Goal: Transaction & Acquisition: Subscribe to service/newsletter

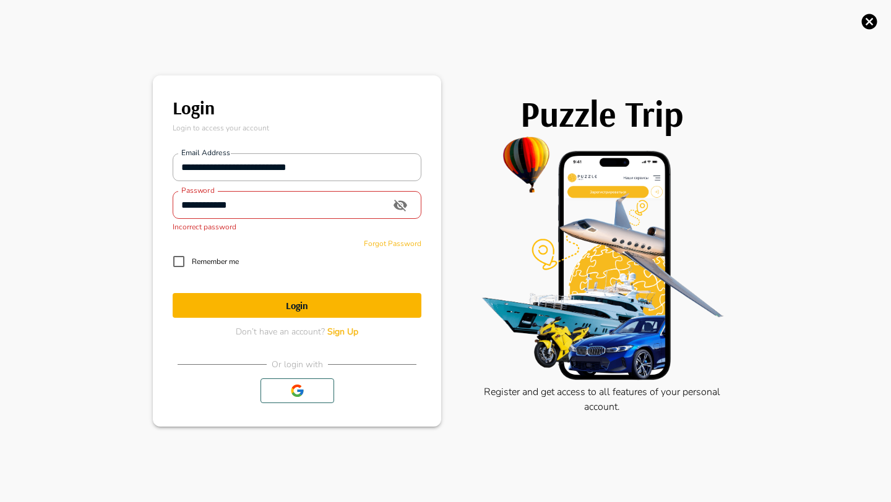
click at [227, 206] on input "**********" at bounding box center [278, 205] width 210 height 25
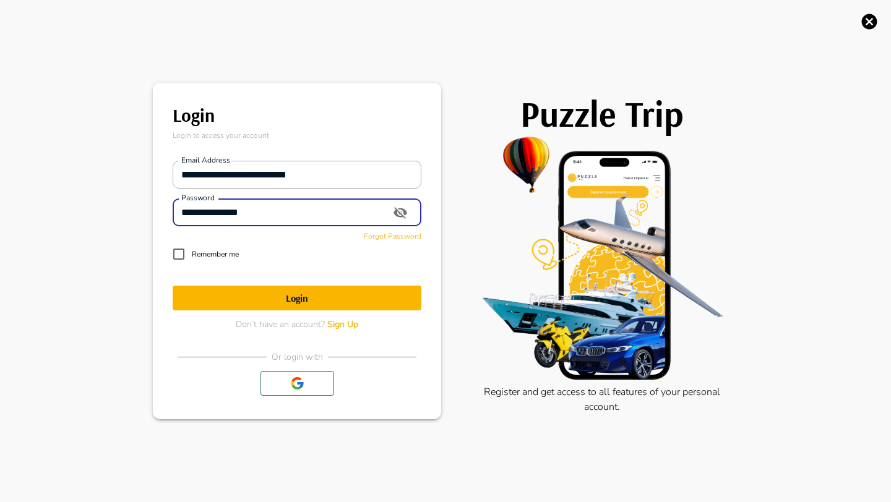
click at [173, 286] on button "Login" at bounding box center [297, 298] width 249 height 25
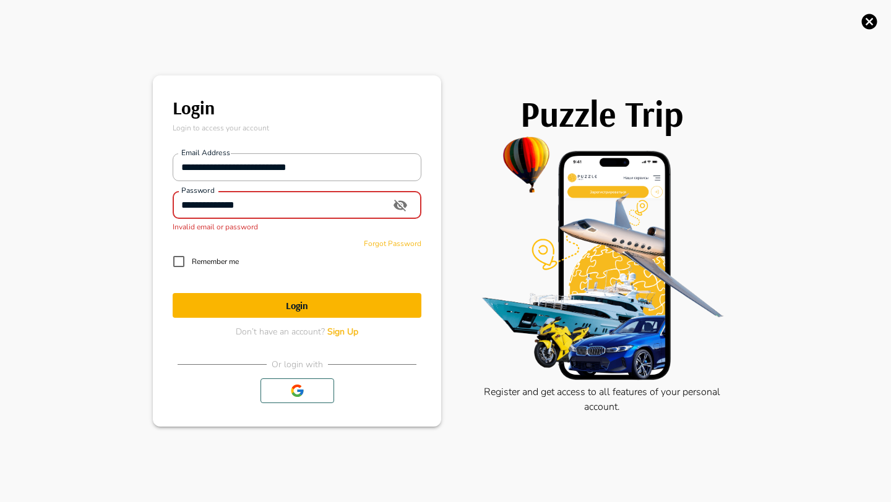
click at [291, 205] on input "**********" at bounding box center [278, 205] width 210 height 25
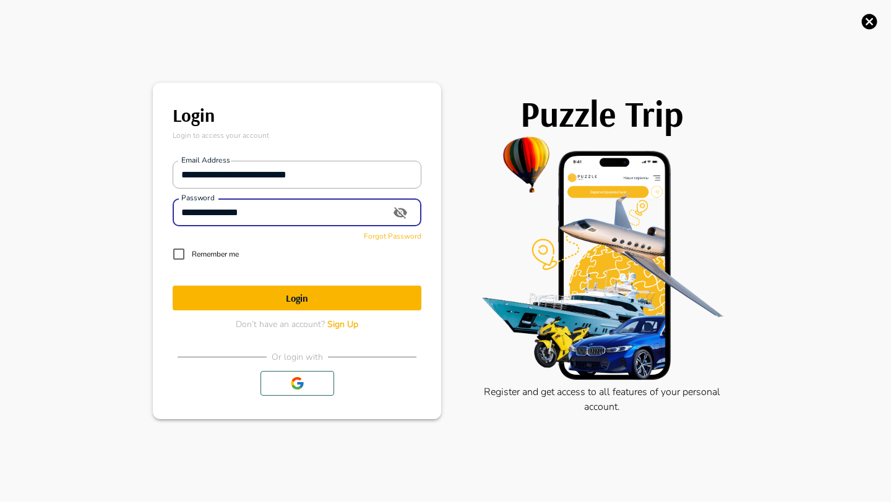
type input "**********"
click at [173, 286] on button "Login" at bounding box center [297, 298] width 249 height 25
click at [374, 238] on div "Forgot Password" at bounding box center [297, 233] width 249 height 15
click at [378, 238] on span "Forgot Password" at bounding box center [393, 236] width 58 height 10
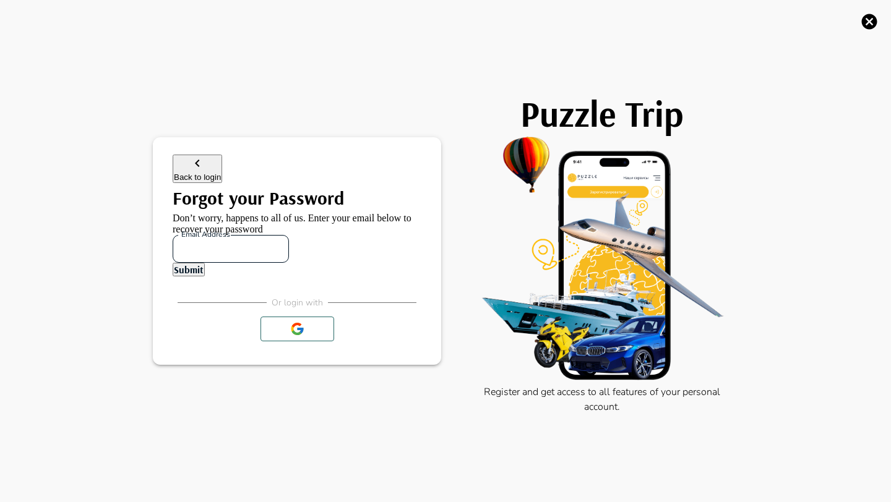
click at [289, 236] on input "Email address" at bounding box center [231, 248] width 116 height 25
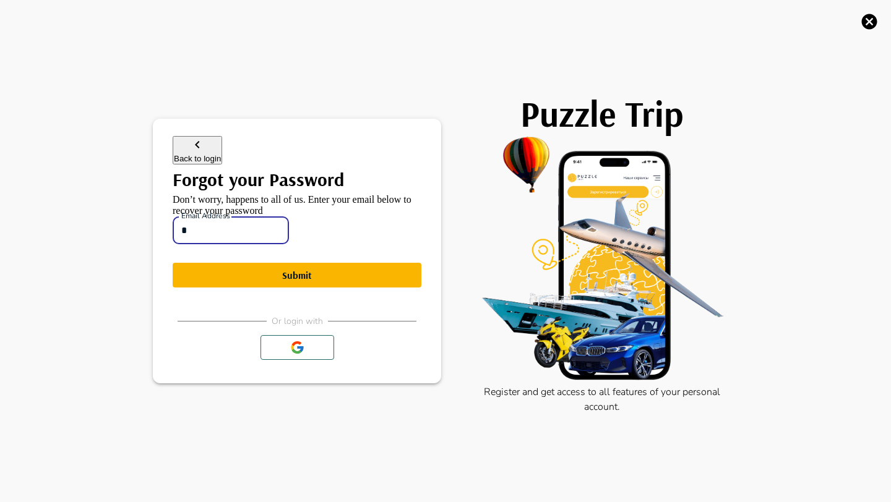
type input "**********"
click at [173, 263] on button "Submit" at bounding box center [297, 275] width 249 height 25
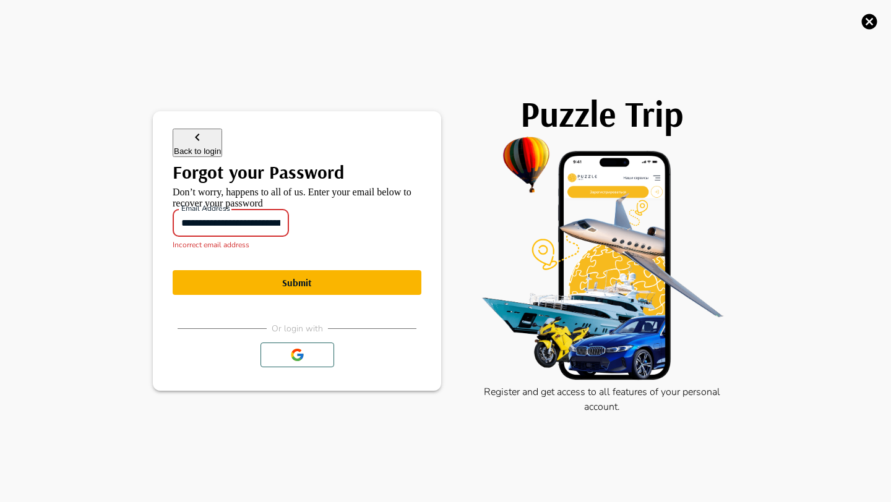
click at [210, 220] on input "**********" at bounding box center [231, 223] width 116 height 25
click at [190, 130] on icon "button" at bounding box center [197, 137] width 15 height 15
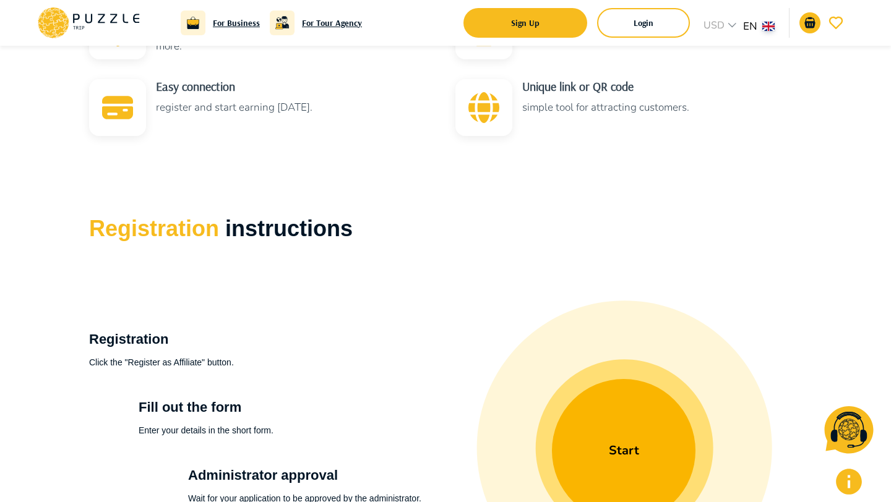
scroll to position [594, 0]
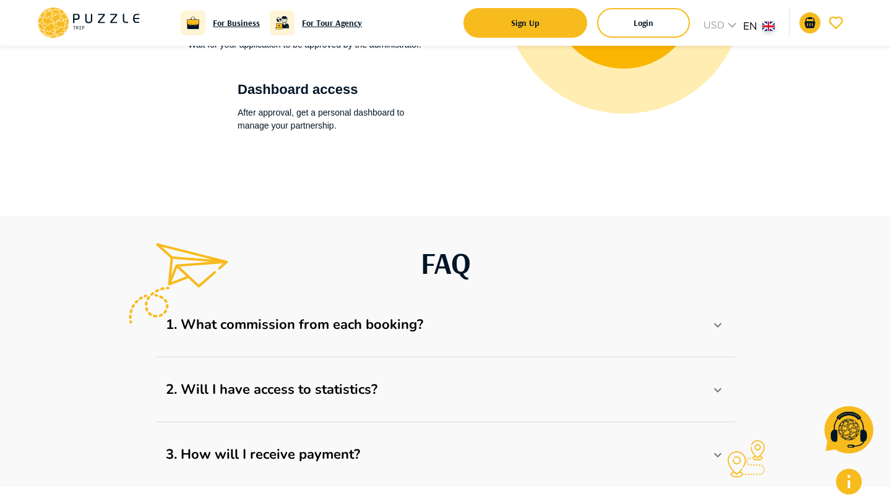
click at [723, 330] on icon at bounding box center [717, 325] width 15 height 15
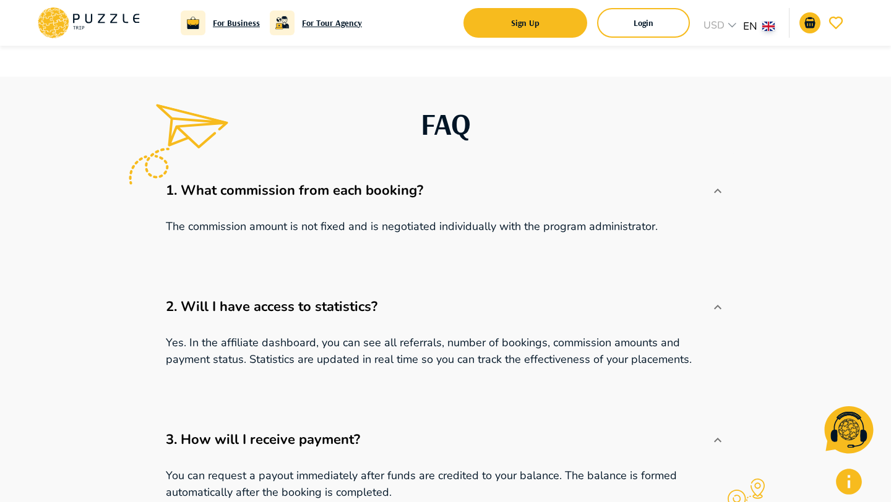
scroll to position [1190, 0]
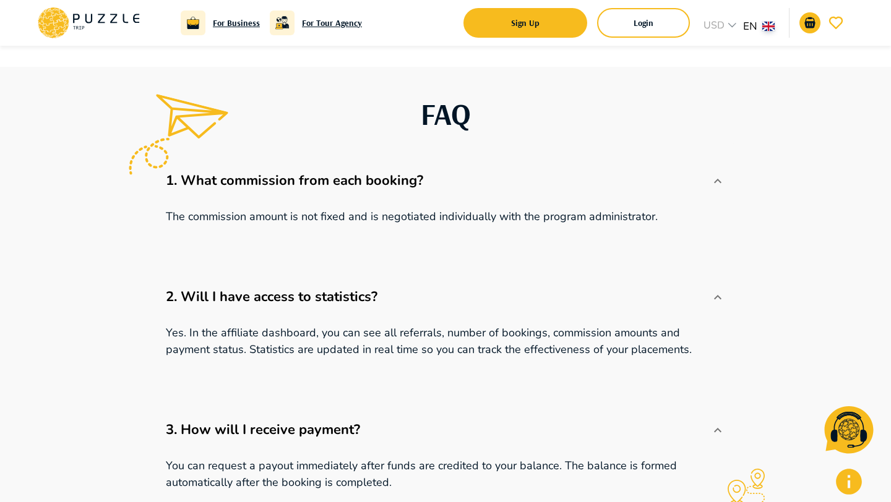
click at [716, 177] on icon at bounding box center [717, 181] width 15 height 15
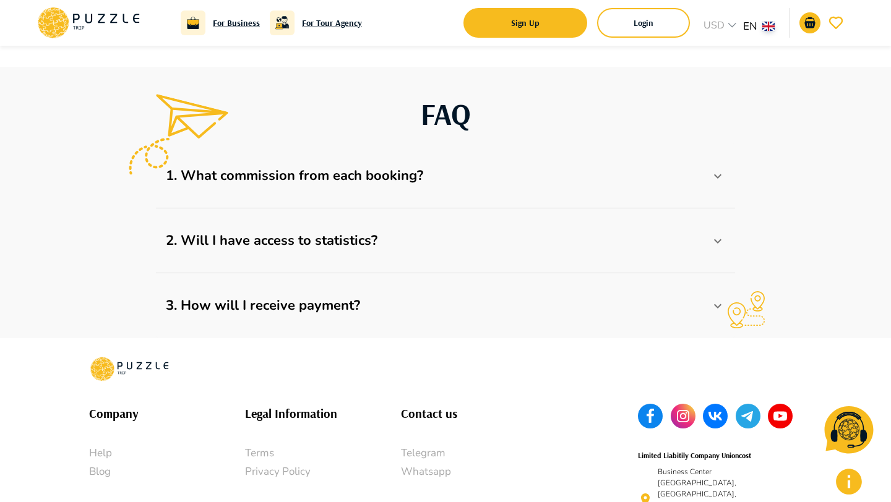
click at [716, 173] on icon at bounding box center [717, 176] width 15 height 15
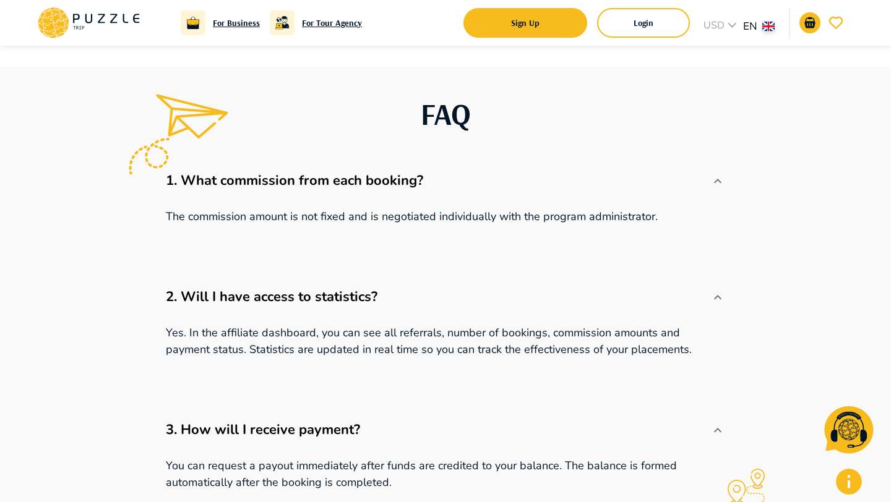
click at [716, 174] on icon at bounding box center [717, 181] width 15 height 15
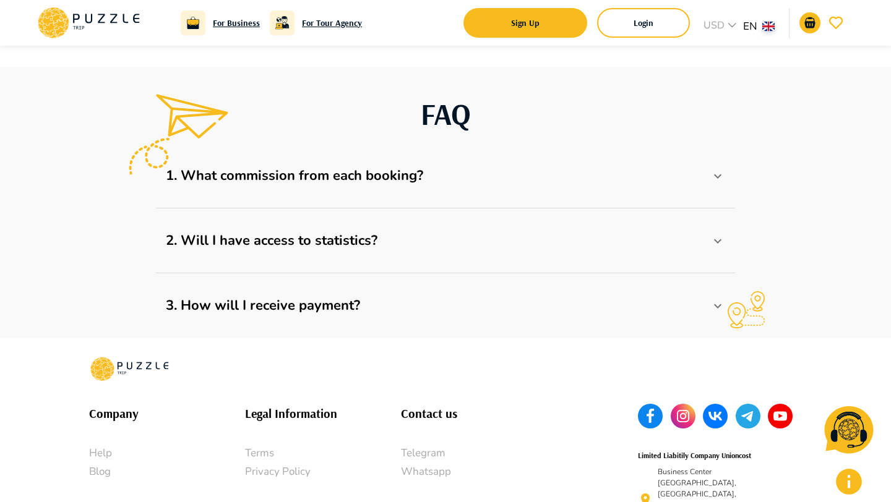
drag, startPoint x: 716, startPoint y: 173, endPoint x: 715, endPoint y: 181, distance: 7.5
click at [716, 173] on icon at bounding box center [717, 176] width 15 height 15
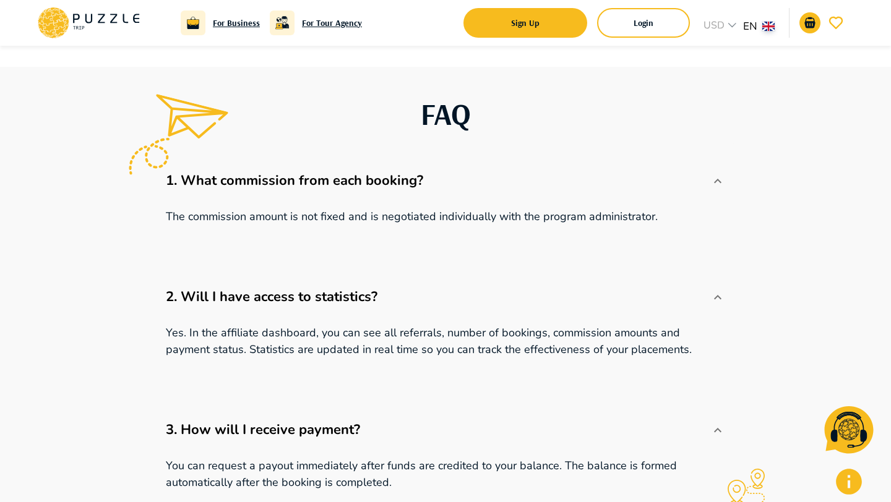
click at [715, 181] on icon at bounding box center [717, 181] width 7 height 4
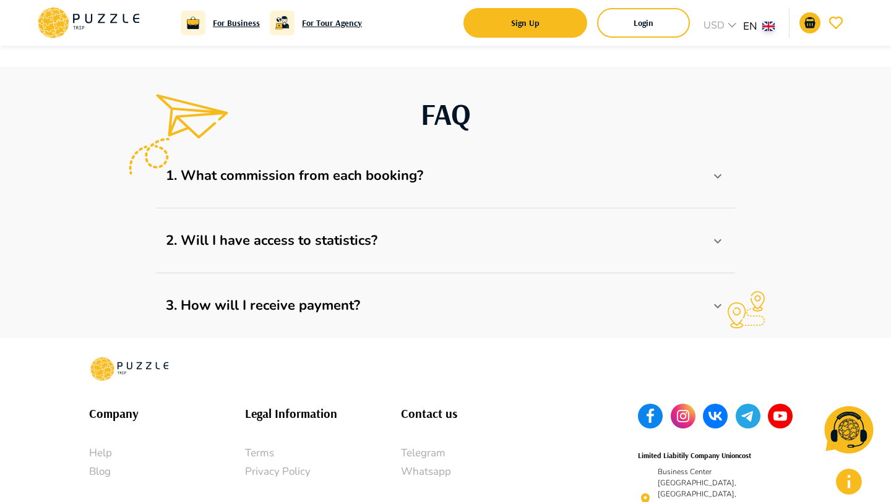
click at [710, 181] on icon at bounding box center [717, 176] width 15 height 15
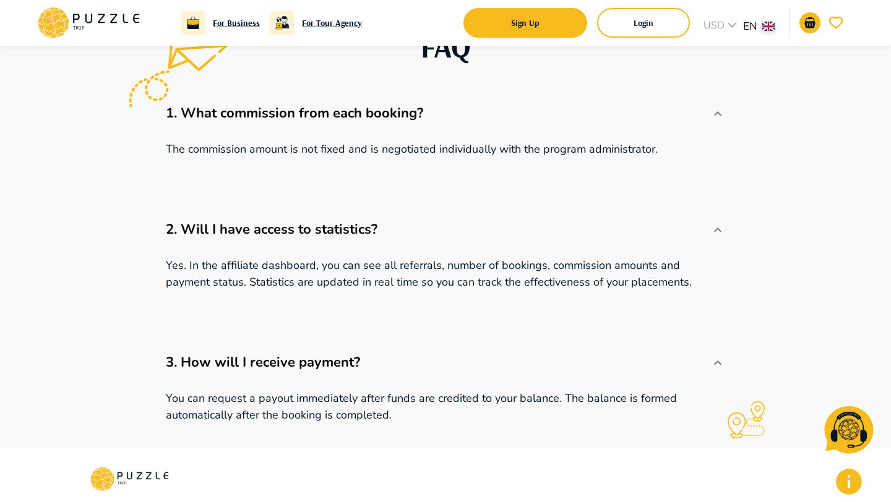
scroll to position [1259, 0]
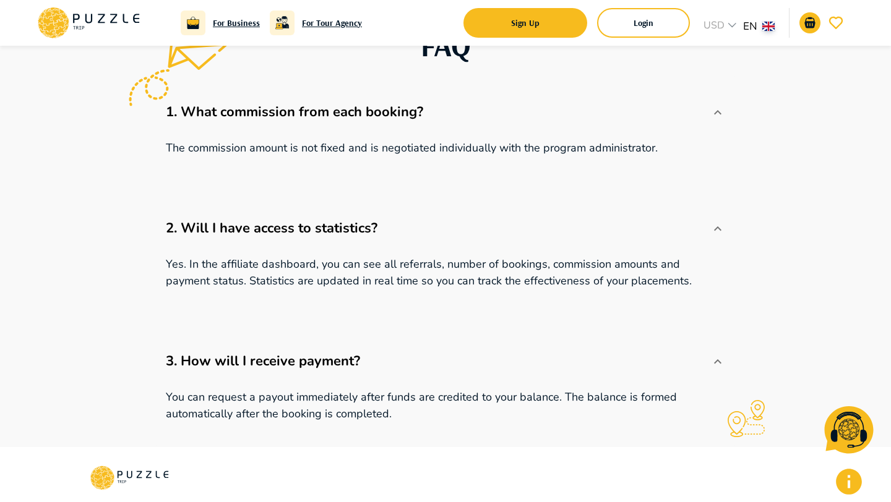
click at [710, 119] on p "1. What commission from each booking?" at bounding box center [438, 112] width 544 height 20
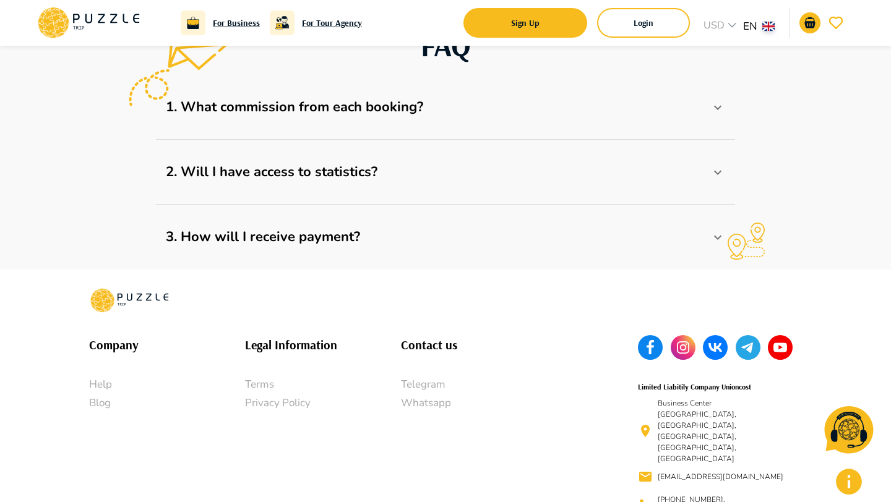
click at [716, 107] on icon at bounding box center [717, 107] width 7 height 4
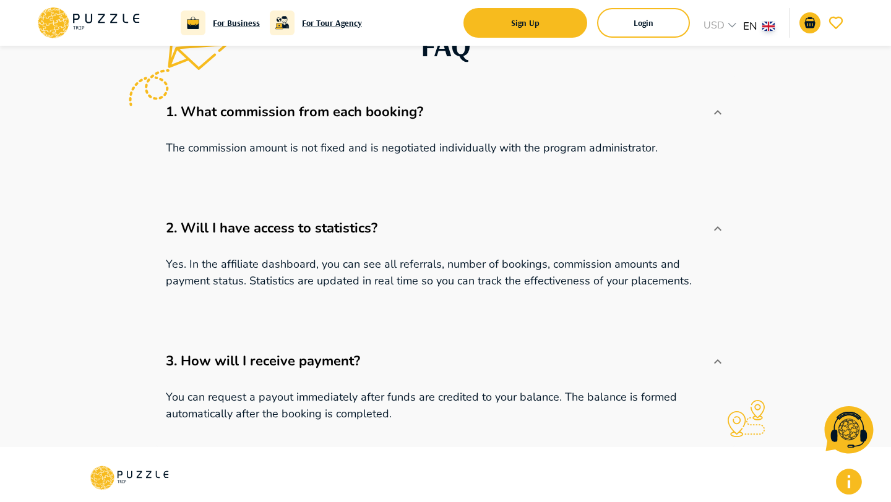
click at [716, 107] on icon at bounding box center [717, 112] width 15 height 15
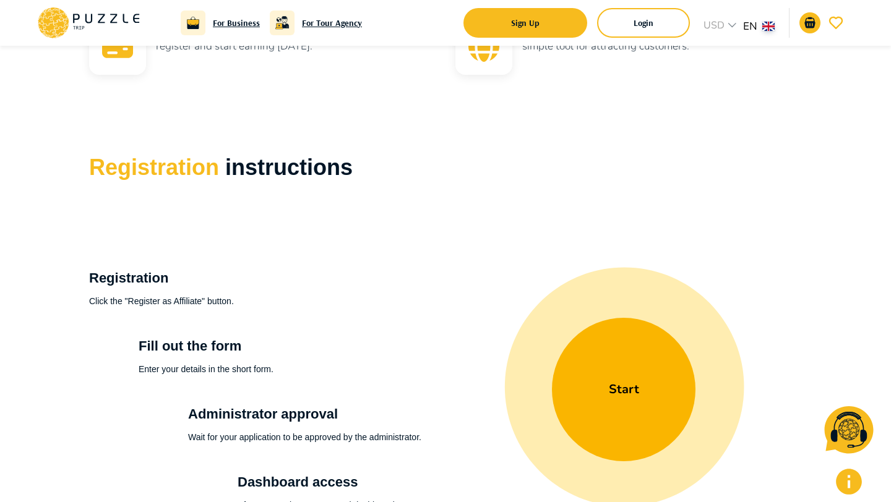
scroll to position [693, 0]
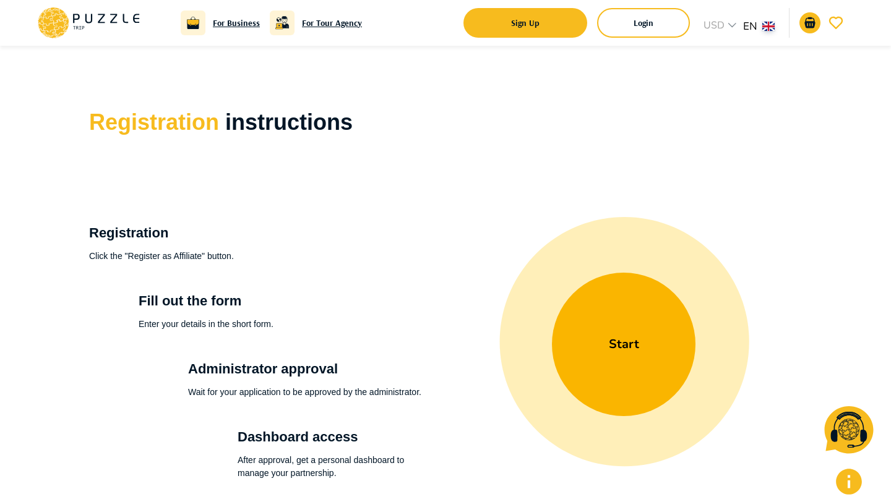
click at [760, 24] on body "For Business For Tour Agency Sign Up Login USD *** EN ** Advantages of the part…" at bounding box center [445, 214] width 891 height 1814
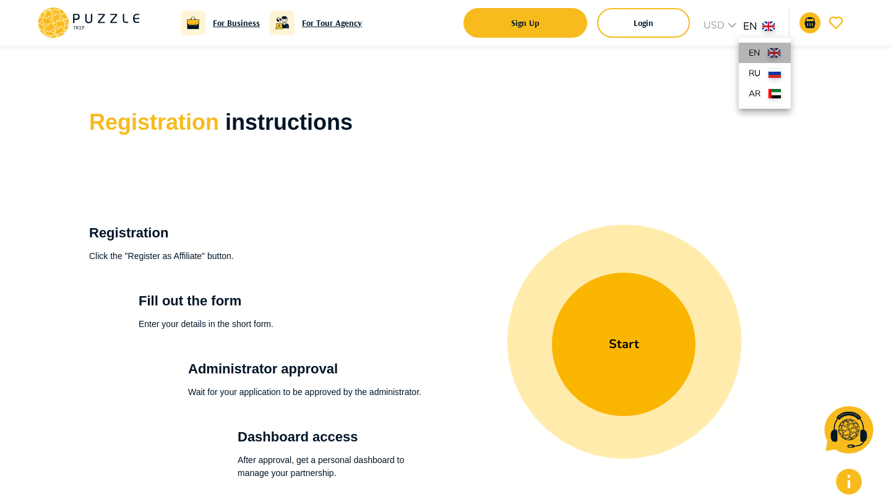
click at [760, 47] on p "en" at bounding box center [756, 52] width 14 height 13
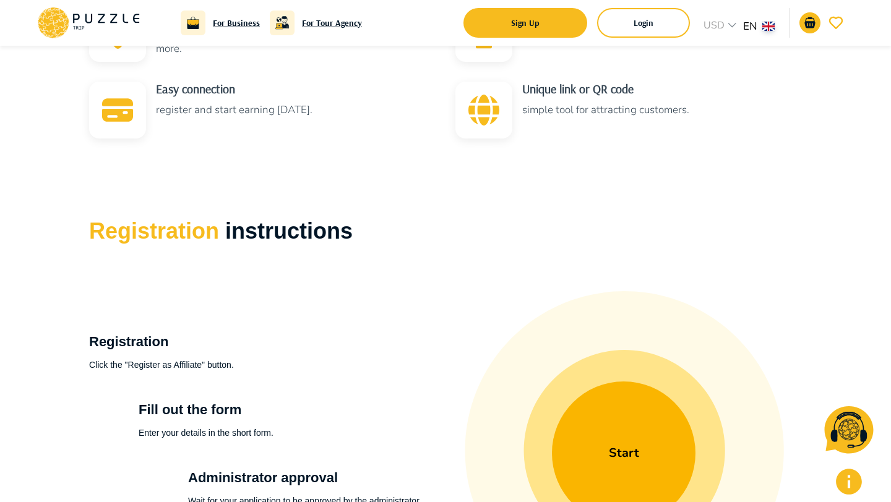
scroll to position [781, 0]
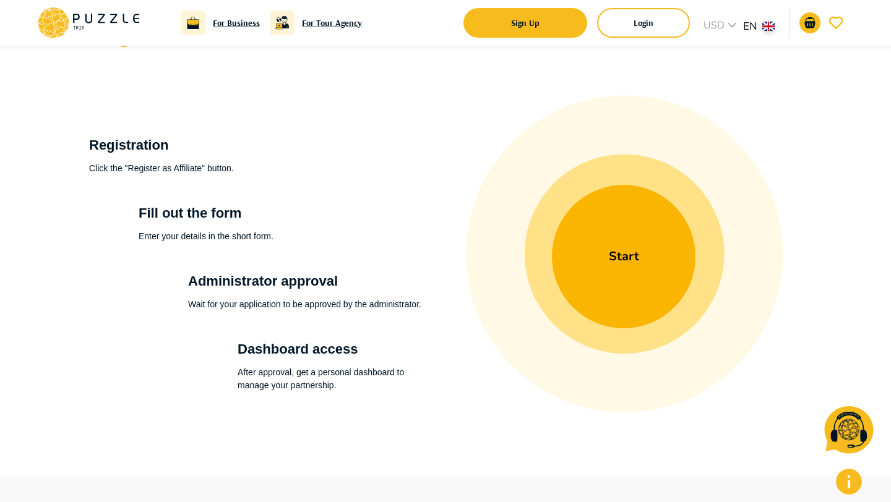
click at [760, 22] on body "For Business For Tour Agency Sign Up Login USD *** en ** Advantages of the part…" at bounding box center [445, 161] width 891 height 1884
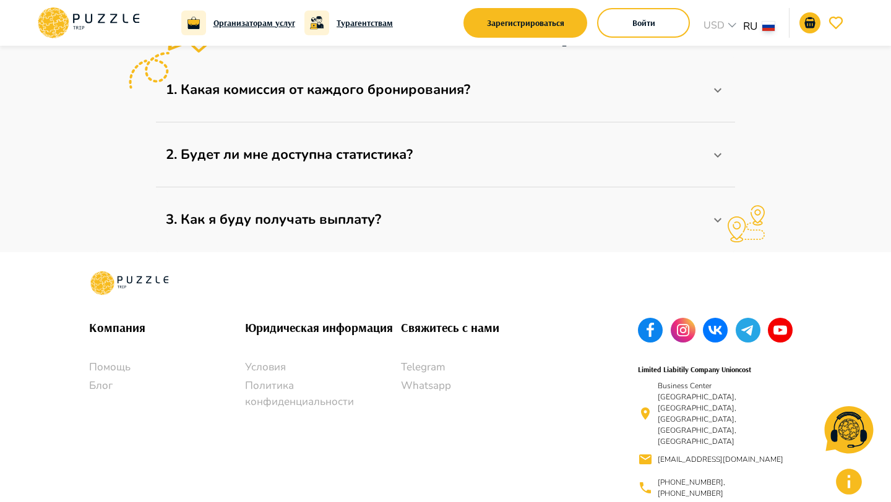
scroll to position [1277, 0]
click at [713, 217] on div at bounding box center [746, 224] width 116 height 40
click at [723, 217] on div at bounding box center [746, 224] width 116 height 40
click at [722, 217] on div at bounding box center [746, 224] width 116 height 40
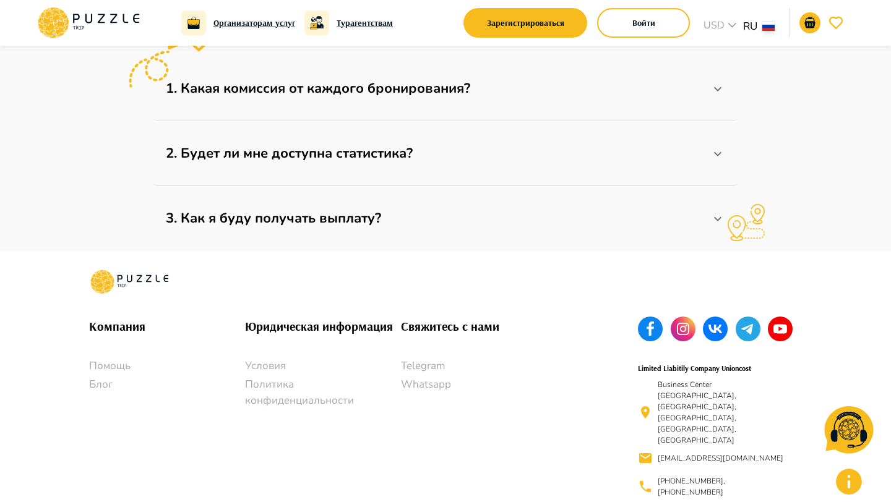
click at [712, 214] on div at bounding box center [746, 224] width 116 height 40
click at [718, 150] on icon at bounding box center [717, 154] width 15 height 15
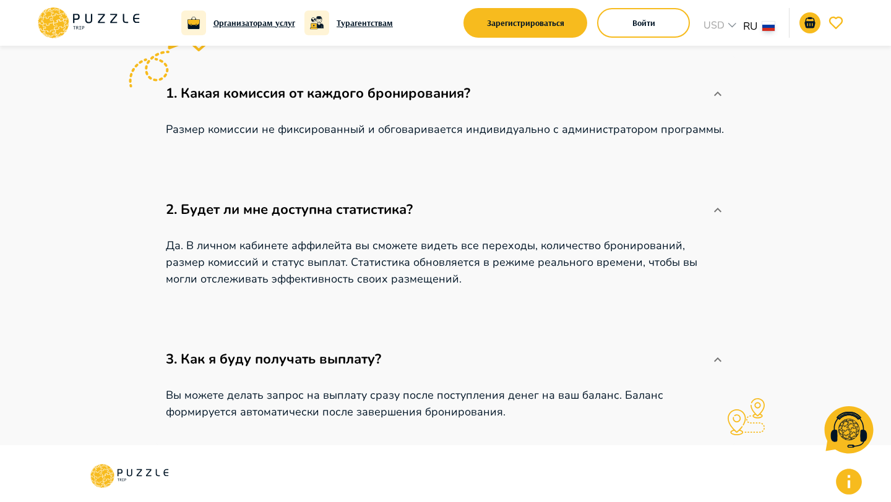
click at [713, 207] on icon at bounding box center [717, 210] width 15 height 15
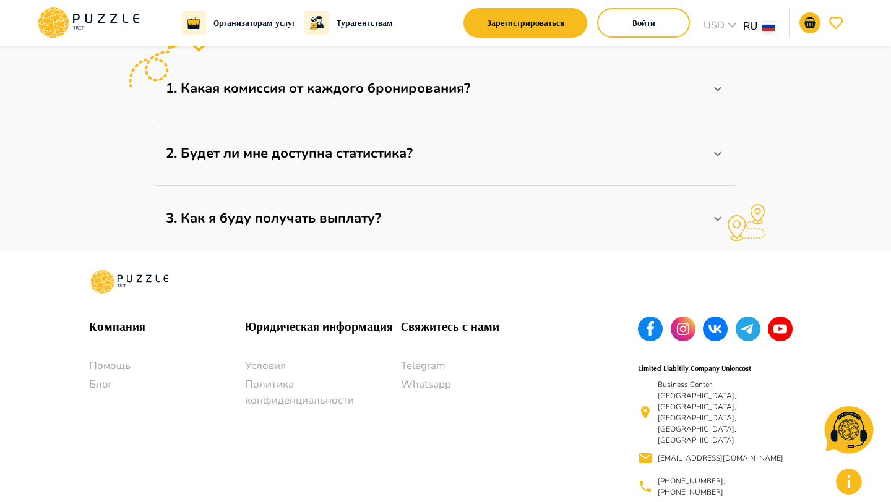
click at [716, 218] on div at bounding box center [746, 224] width 116 height 40
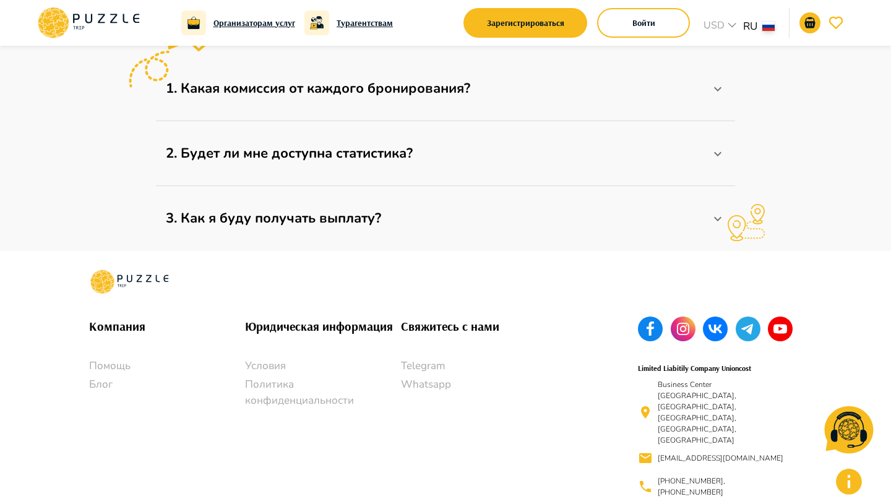
click at [716, 218] on div at bounding box center [746, 224] width 116 height 40
drag, startPoint x: 716, startPoint y: 218, endPoint x: 727, endPoint y: 230, distance: 15.8
click at [716, 218] on div at bounding box center [746, 224] width 116 height 40
click at [727, 230] on div at bounding box center [746, 224] width 116 height 40
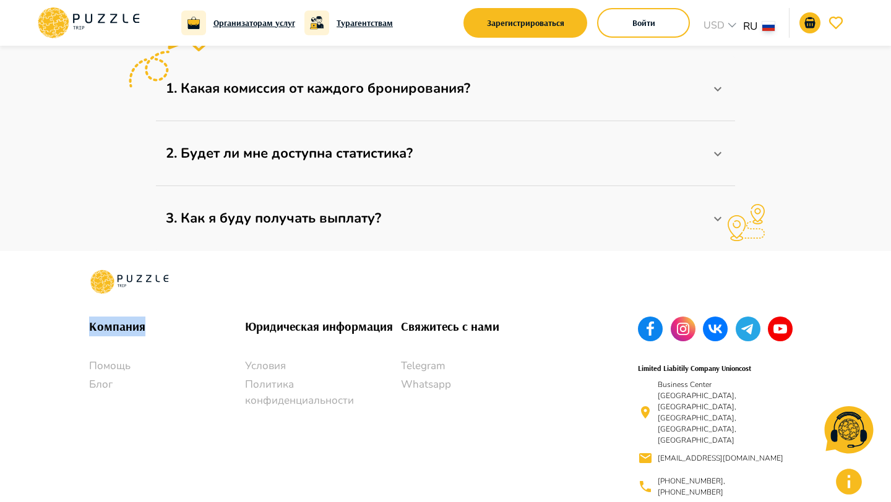
click at [727, 230] on div at bounding box center [746, 224] width 116 height 40
click at [729, 231] on icon at bounding box center [745, 222] width 37 height 37
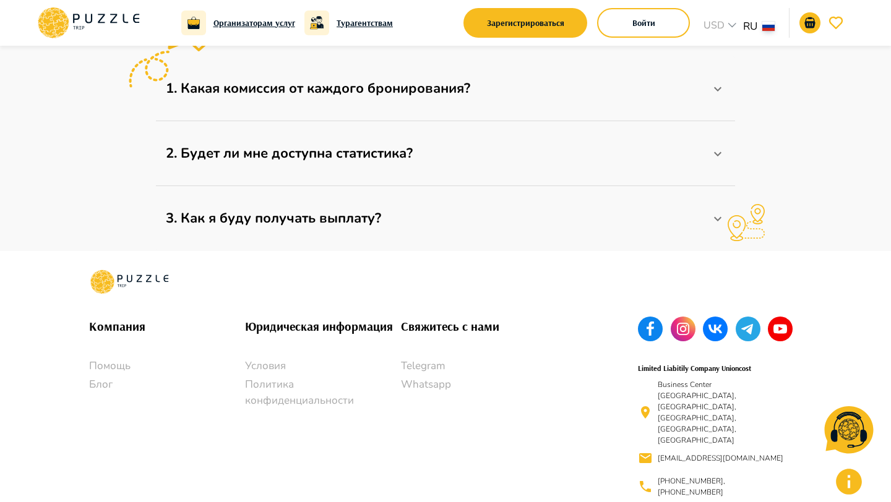
click at [717, 212] on div at bounding box center [746, 224] width 116 height 40
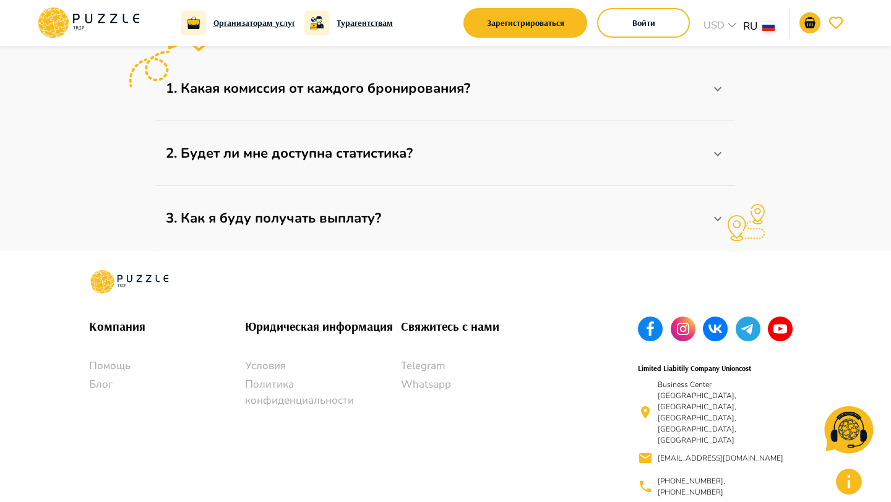
click at [717, 212] on div at bounding box center [746, 224] width 116 height 40
click at [718, 218] on div at bounding box center [746, 224] width 116 height 40
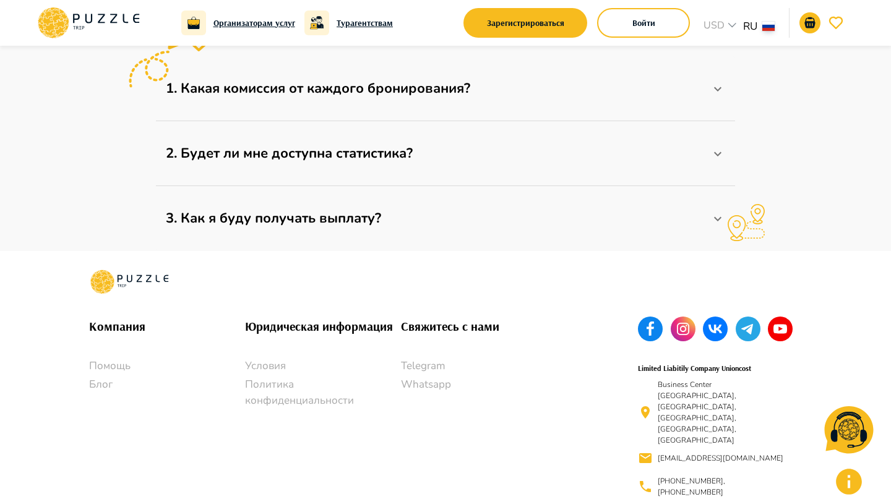
click at [718, 218] on div at bounding box center [746, 224] width 116 height 40
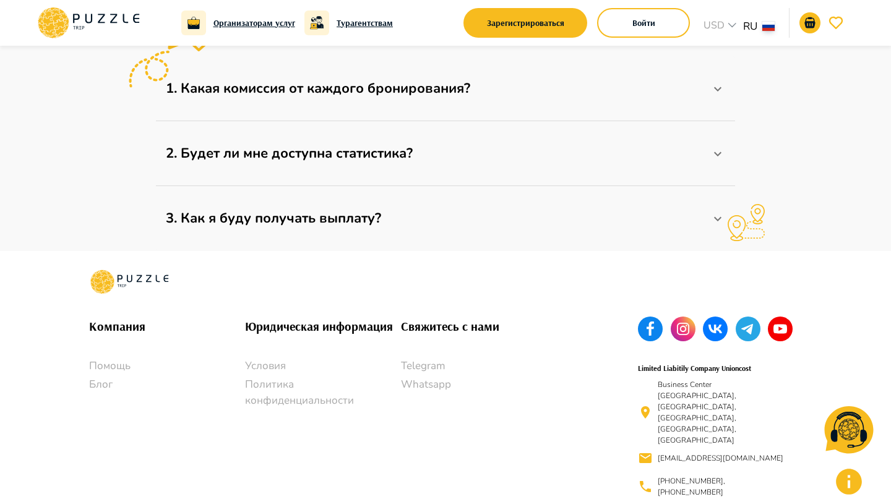
click at [718, 218] on div at bounding box center [746, 224] width 116 height 40
click at [344, 219] on p "3. Как я буду получать выплату?" at bounding box center [438, 218] width 544 height 20
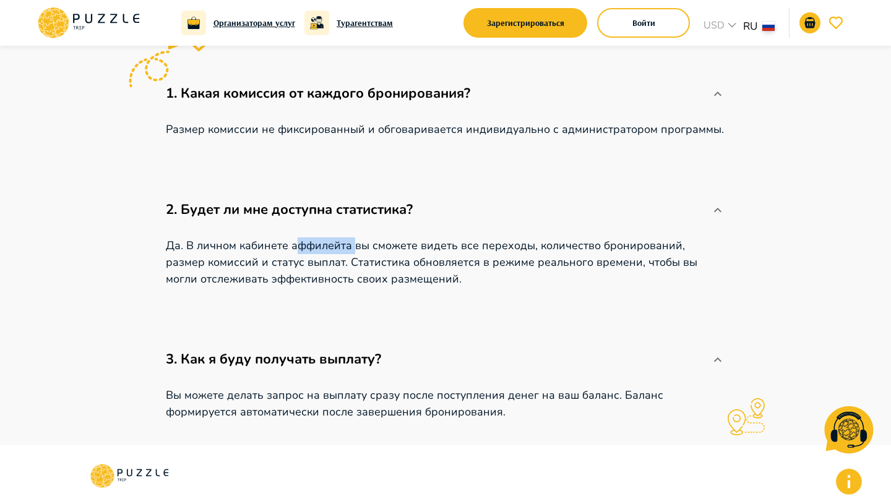
click at [344, 219] on div "2. Будет ли мне доступна статистика? Да. В личном кабинете аффилейта вы сможете…" at bounding box center [445, 243] width 579 height 140
click at [373, 215] on p "2. Будет ли мне доступна статистика?" at bounding box center [438, 210] width 544 height 20
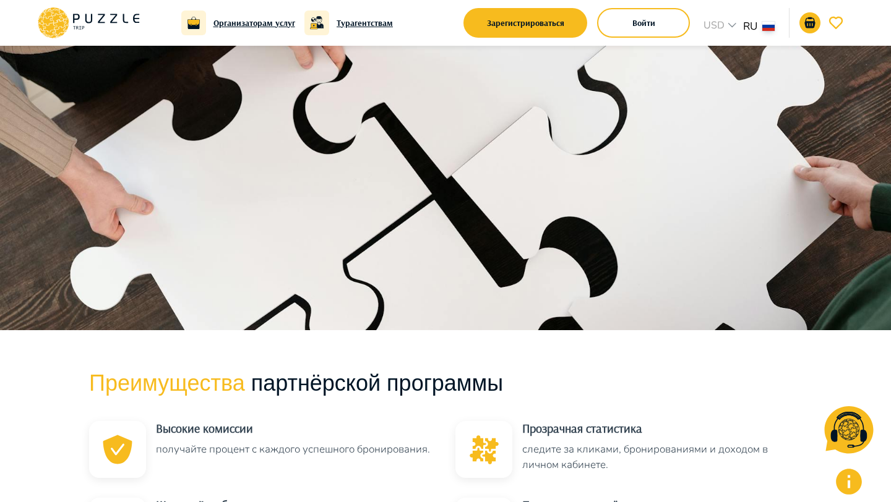
scroll to position [0, 0]
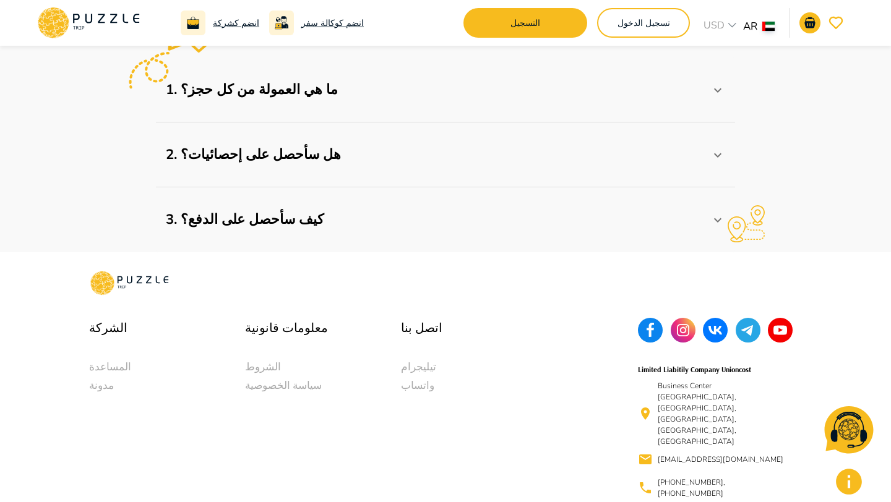
scroll to position [1277, 0]
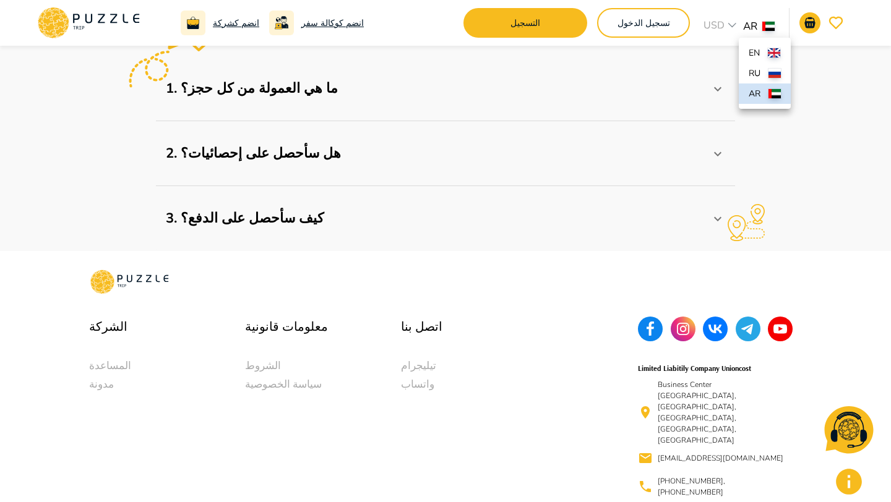
click at [752, 67] on p "ru" at bounding box center [756, 73] width 15 height 13
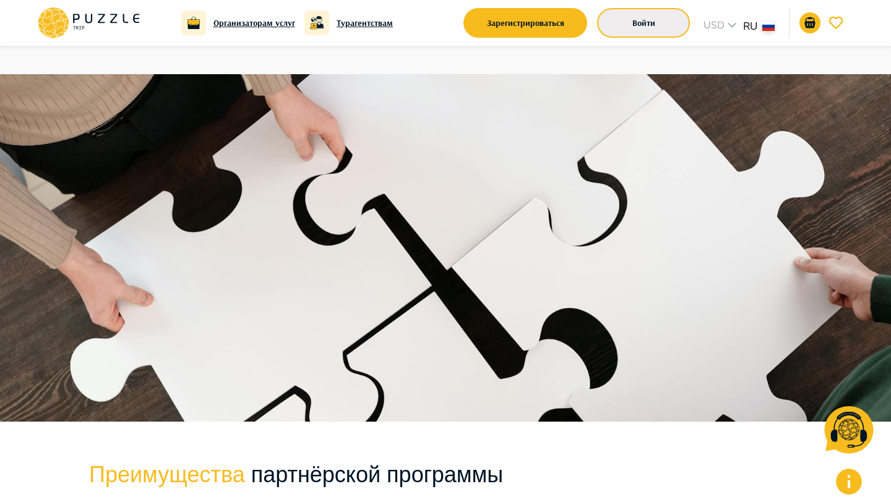
click at [639, 25] on button "Войти" at bounding box center [643, 23] width 93 height 30
type input "*****"
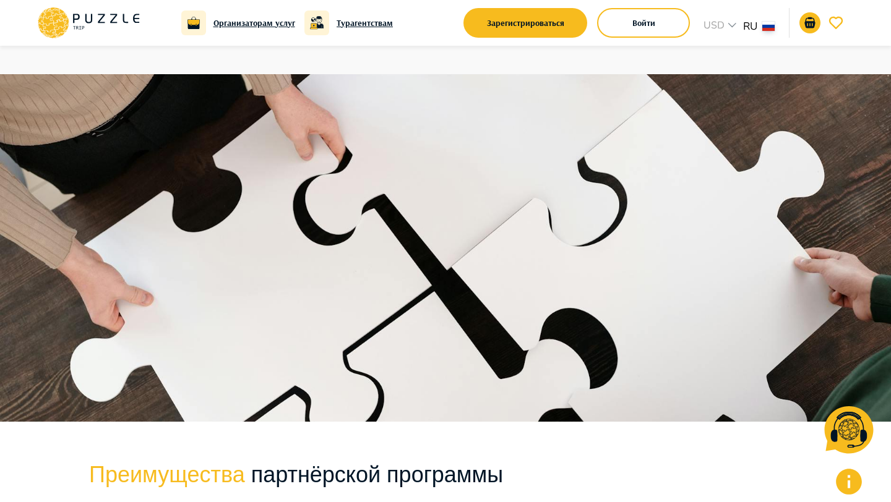
drag, startPoint x: 249, startPoint y: 271, endPoint x: 267, endPoint y: 271, distance: 17.9
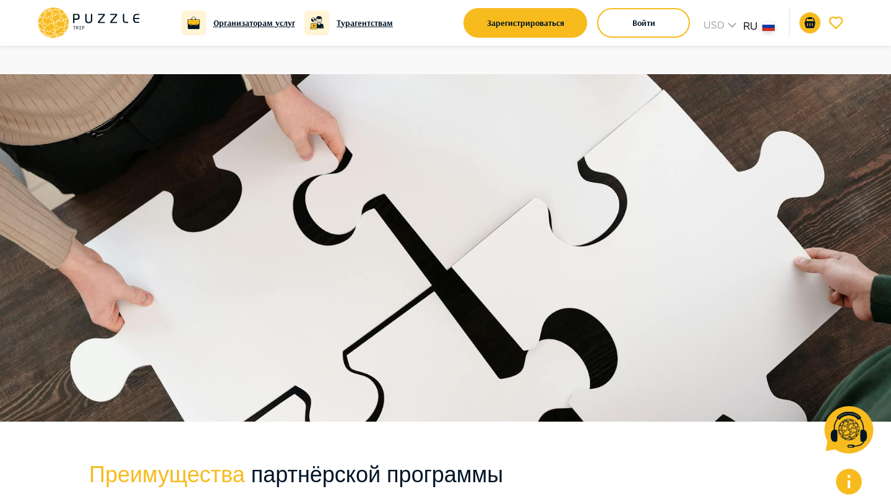
type input "**********"
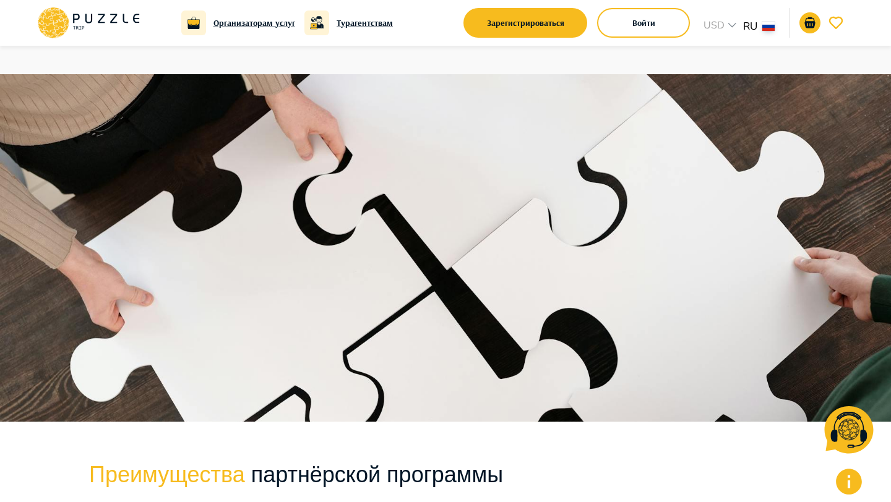
type input "**********"
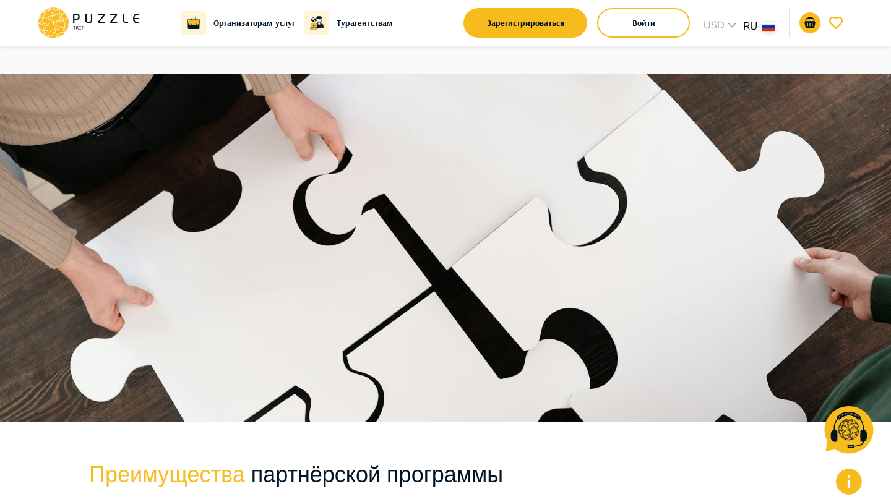
type input "**********"
